Goal: Task Accomplishment & Management: Complete application form

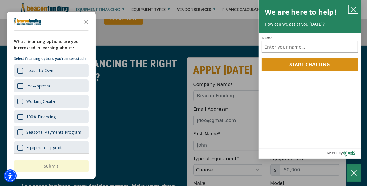
click at [355, 9] on icon "close chatbox" at bounding box center [353, 10] width 6 height 6
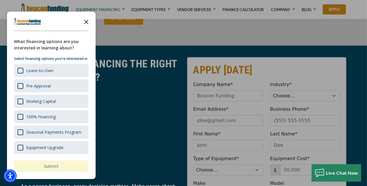
click at [85, 20] on icon "Close the survey" at bounding box center [86, 22] width 12 height 12
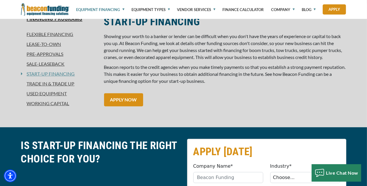
scroll to position [97, 0]
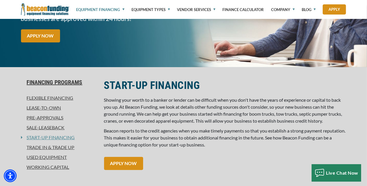
click at [47, 157] on link "Used Equipment" at bounding box center [59, 157] width 76 height 7
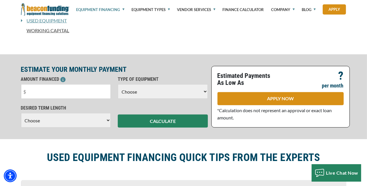
scroll to position [243, 0]
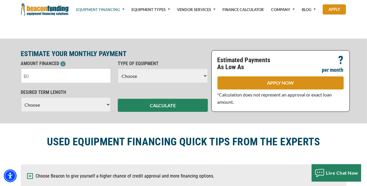
click at [41, 76] on input "text" at bounding box center [66, 76] width 90 height 15
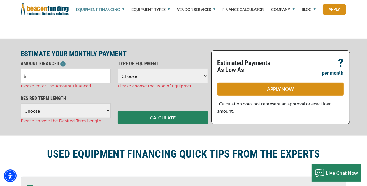
click at [141, 75] on select "Choose Backhoe Boom/Bucket Truck Chipper Commercial Mower Crane DTG/DTF Printin…" at bounding box center [163, 76] width 90 height 15
select select "13"
click at [118, 69] on select "Choose Backhoe Boom/Bucket Truck Chipper Commercial Mower Crane DTG/DTF Printin…" at bounding box center [163, 76] width 90 height 15
click at [28, 75] on input "text" at bounding box center [66, 76] width 90 height 15
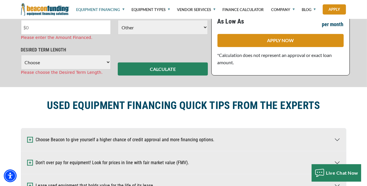
scroll to position [340, 0]
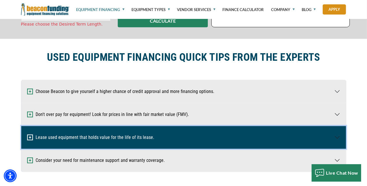
click at [31, 139] on img "button" at bounding box center [30, 138] width 6 height 6
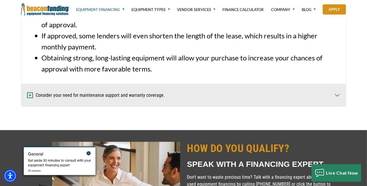
scroll to position [534, 0]
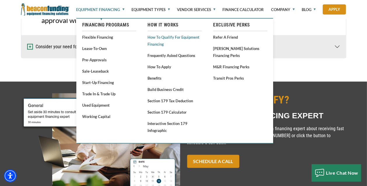
click at [170, 38] on link "How to Qualify for Equipment Financing" at bounding box center [175, 41] width 54 height 14
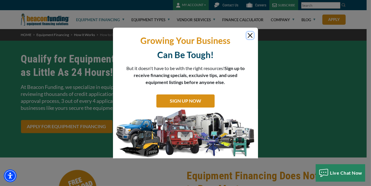
click at [250, 35] on button "Close" at bounding box center [250, 35] width 7 height 7
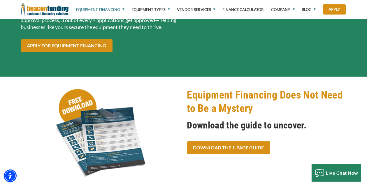
scroll to position [97, 0]
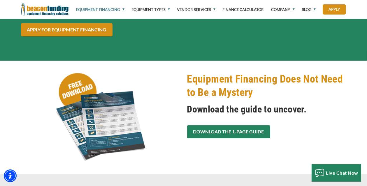
click at [243, 137] on link "Download the 1-Page Guide" at bounding box center [228, 132] width 83 height 13
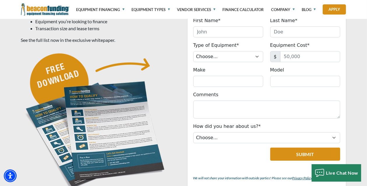
scroll to position [243, 0]
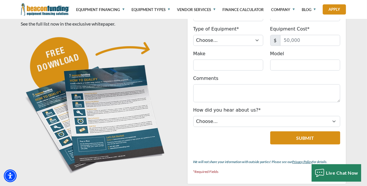
click at [62, 49] on img at bounding box center [95, 104] width 149 height 149
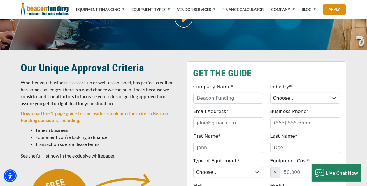
scroll to position [48, 0]
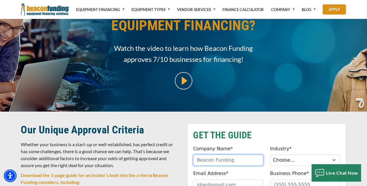
click at [212, 160] on input "Company Name*" at bounding box center [228, 160] width 70 height 11
type input "EcoTech Fuels, LLC"
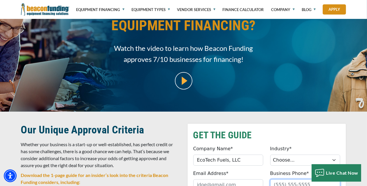
type input "7195066218"
type input "[PERSON_NAME]"
type input "[PHONE_NUMBER]"
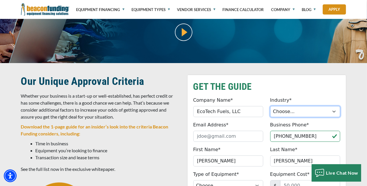
click at [300, 113] on select "Choose... Towing Landscape/Hardscape Decorated Apparel Septic Light Constructio…" at bounding box center [305, 111] width 70 height 11
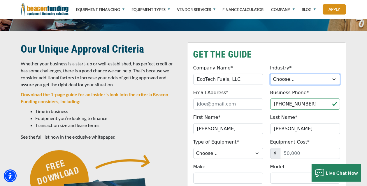
scroll to position [146, 0]
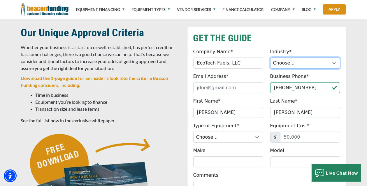
click at [293, 64] on select "Choose... Towing Landscape/Hardscape Decorated Apparel Septic Light Constructio…" at bounding box center [305, 63] width 70 height 11
select select "5"
click at [270, 58] on select "Choose... Towing Landscape/Hardscape Decorated Apparel Septic Light Constructio…" at bounding box center [305, 63] width 70 height 11
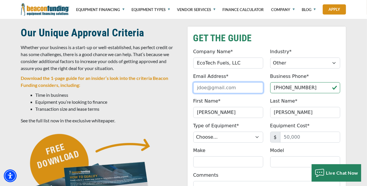
click at [201, 89] on input "Email Address*" at bounding box center [228, 87] width 70 height 11
type input "lrmyers@ecotechfuels.com"
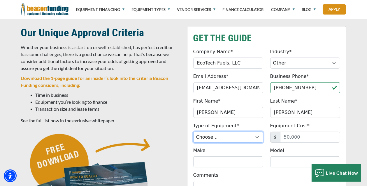
click at [227, 139] on select "Choose... Backhoe Boom/Bucket Truck Chipper Commercial Mower Crane DTG/DTF Prin…" at bounding box center [228, 137] width 70 height 11
click at [220, 137] on select "Choose... Backhoe Boom/Bucket Truck Chipper Commercial Mower Crane DTG/DTF Prin…" at bounding box center [228, 137] width 70 height 11
select select "13"
click at [193, 132] on select "Choose... Backhoe Boom/Bucket Truck Chipper Commercial Mower Crane DTG/DTF Prin…" at bounding box center [228, 137] width 70 height 11
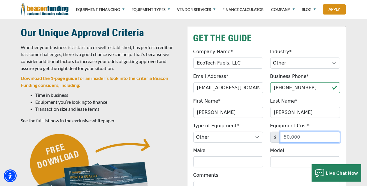
drag, startPoint x: 308, startPoint y: 137, endPoint x: 276, endPoint y: 137, distance: 32.1
click at [276, 137] on div "$" at bounding box center [305, 137] width 70 height 11
type input "1,800,000"
click at [264, 149] on div "Make Please provide a valid make (no special characters)." at bounding box center [228, 157] width 77 height 20
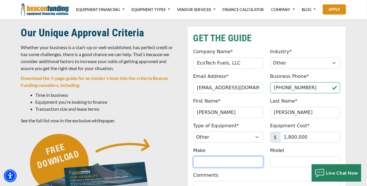
click at [223, 164] on input "Make" at bounding box center [228, 162] width 70 height 11
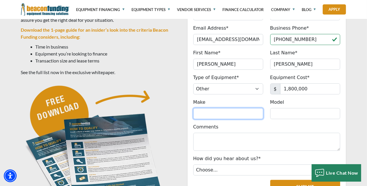
click at [210, 114] on input "Make" at bounding box center [228, 113] width 70 height 11
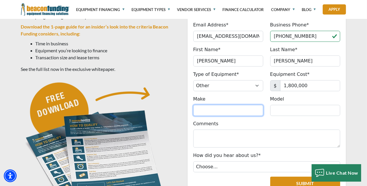
scroll to position [243, 0]
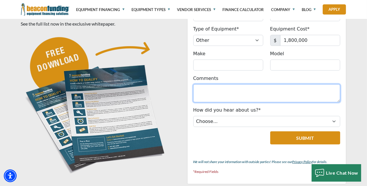
click at [201, 88] on textarea "Comments" at bounding box center [266, 93] width 147 height 18
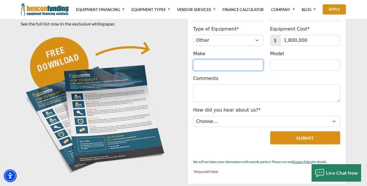
click at [200, 65] on input "Make" at bounding box center [228, 65] width 70 height 11
type input "Gasification System for Biofuels plant"
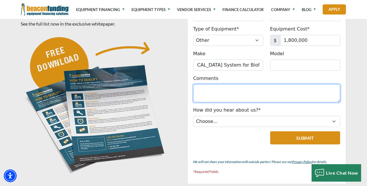
scroll to position [0, 0]
click at [197, 92] on textarea "Comments" at bounding box center [266, 93] width 147 height 18
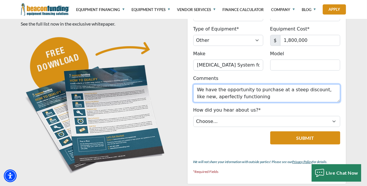
click at [196, 98] on textarea "We have the opportunity to purchase at a steep discount, like new, aperfectly f…" at bounding box center [266, 93] width 147 height 18
click at [246, 100] on textarea "We have the opportunity to purchase at a steep discount, like new, a perfectly …" at bounding box center [266, 93] width 147 height 18
type textarea "We have the opportunity to purchase at a steep discount, like new, a perfectly …"
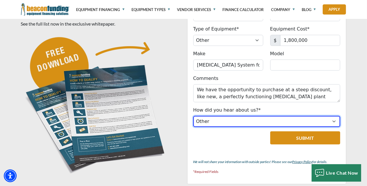
click at [288, 121] on select "Choose... Internet Search Vendor Referral Word of Mouth Client Referral Email E…" at bounding box center [266, 121] width 147 height 11
select select "5"
click at [193, 116] on select "Choose... Internet Search Vendor Referral Word of Mouth Client Referral Email E…" at bounding box center [266, 121] width 147 height 11
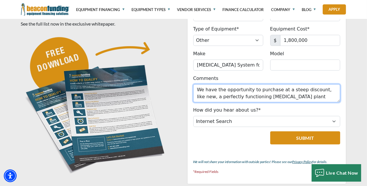
click at [281, 97] on textarea "We have the opportunity to purchase at a steep discount, like new, a perfectly …" at bounding box center [266, 93] width 147 height 18
drag, startPoint x: 315, startPoint y: 90, endPoint x: 323, endPoint y: 89, distance: 7.6
click at [323, 89] on textarea "We have the opportunity to purchase at a steep discount, like new, a perfectly …" at bounding box center [266, 93] width 147 height 18
drag, startPoint x: 323, startPoint y: 89, endPoint x: 315, endPoint y: 88, distance: 7.9
click at [315, 88] on textarea "We have the opportunity to purchase at a steep discount, like new, a perfectly …" at bounding box center [266, 93] width 147 height 18
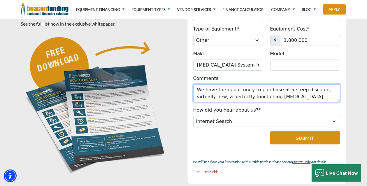
click at [325, 98] on textarea "We have the opportunity to purchase at a steep discount, virtually new, a perfe…" at bounding box center [266, 93] width 147 height 18
click at [219, 99] on textarea "We have the opportunity to purchase at a steep discount, virtually new, a perfe…" at bounding box center [266, 93] width 147 height 18
click at [217, 97] on textarea "We have the opportunity to purchase at a steep discount, virtually new, a perfe…" at bounding box center [266, 93] width 147 height 18
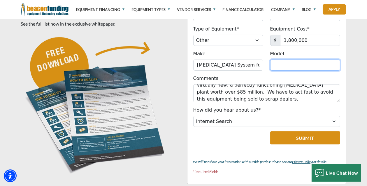
click at [274, 67] on input "Model" at bounding box center [305, 65] width 70 height 11
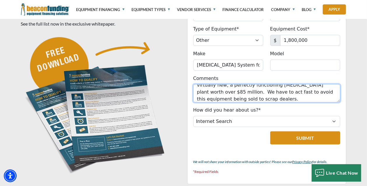
click at [234, 99] on textarea "We have the opportunity to purchase at a steep discount, virtually new, a perfe…" at bounding box center [266, 93] width 147 height 18
paste textarea "My company needs a loan to enable us to purchase necessary equipment for our bi…"
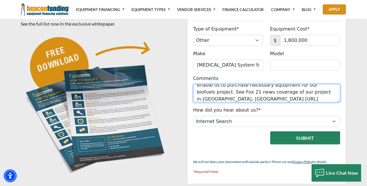
type textarea "We have the opportunity to purchase at a steep discount, virtually new, a perfe…"
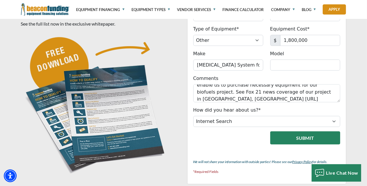
click at [308, 136] on button "Submit" at bounding box center [305, 138] width 70 height 13
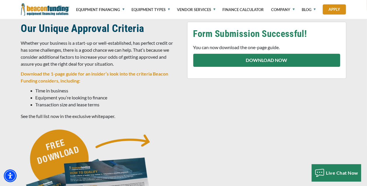
scroll to position [148, 0]
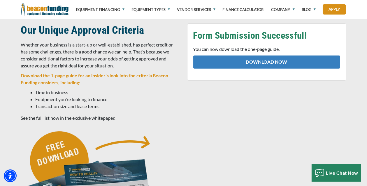
click at [271, 61] on link "DOWNLOAD NOW" at bounding box center [266, 62] width 147 height 13
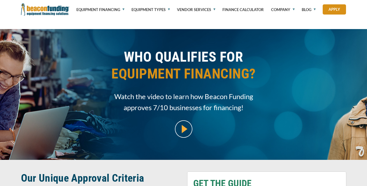
select select "5"
select select "13"
select select "5"
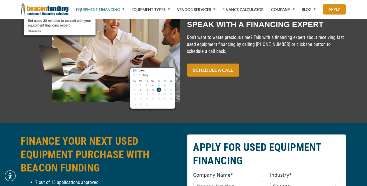
scroll to position [534, 0]
